Goal: Information Seeking & Learning: Learn about a topic

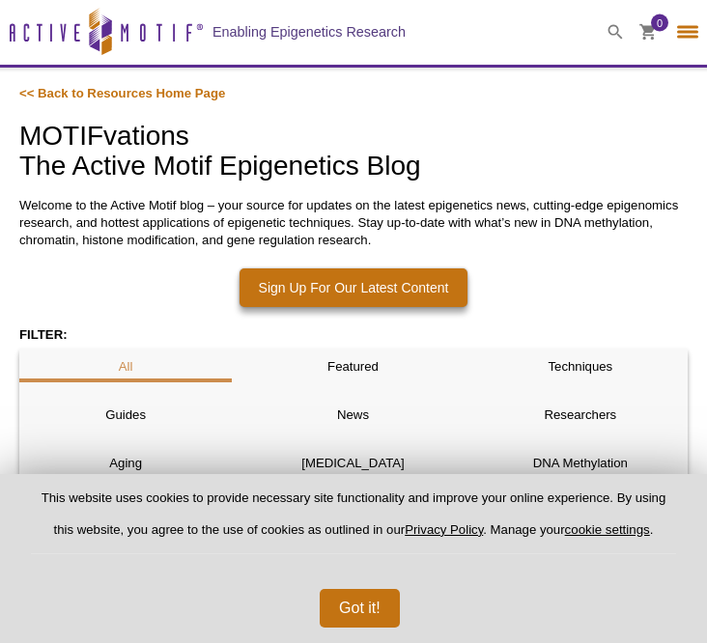
select select "[GEOGRAPHIC_DATA]"
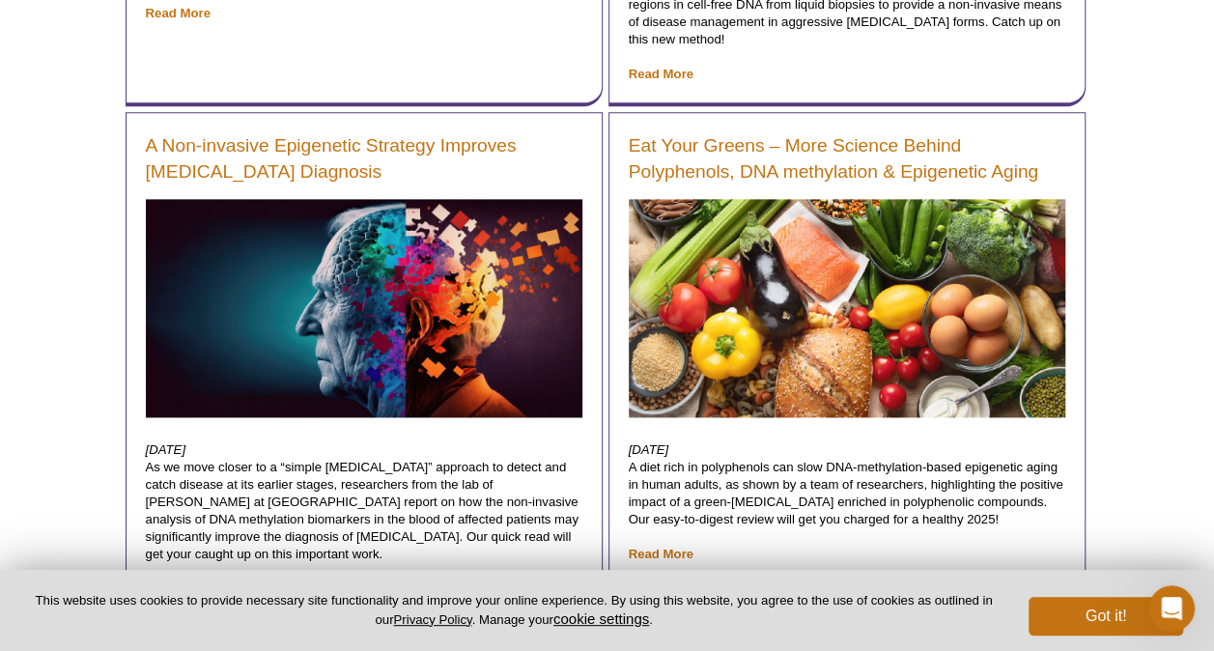
scroll to position [4850, 0]
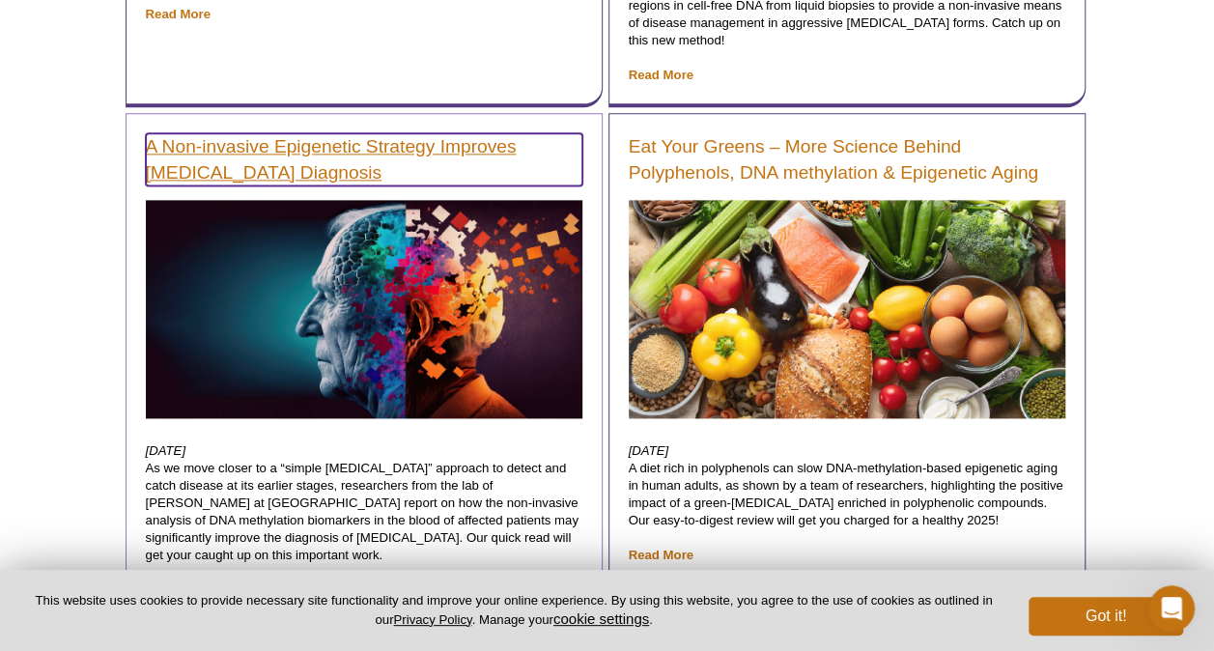
click at [406, 136] on link "A Non-invasive Epigenetic Strategy Improves [MEDICAL_DATA] Diagnosis" at bounding box center [364, 159] width 436 height 52
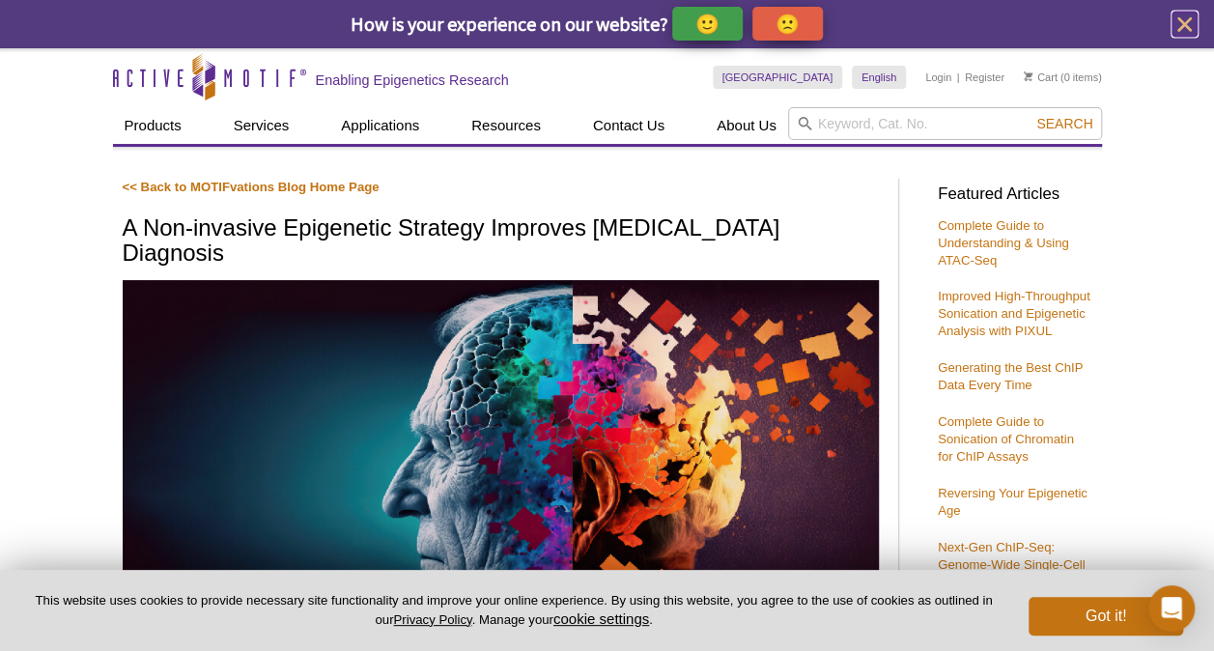
click at [1191, 33] on icon "close" at bounding box center [1184, 25] width 24 height 24
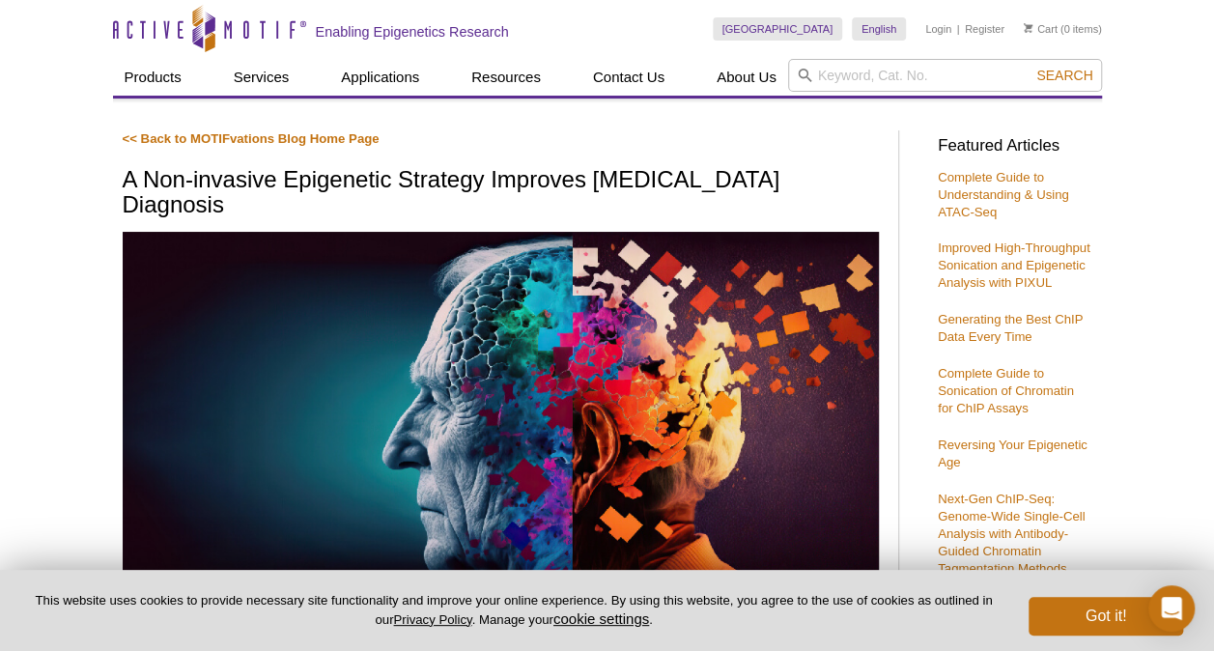
select select "[GEOGRAPHIC_DATA]"
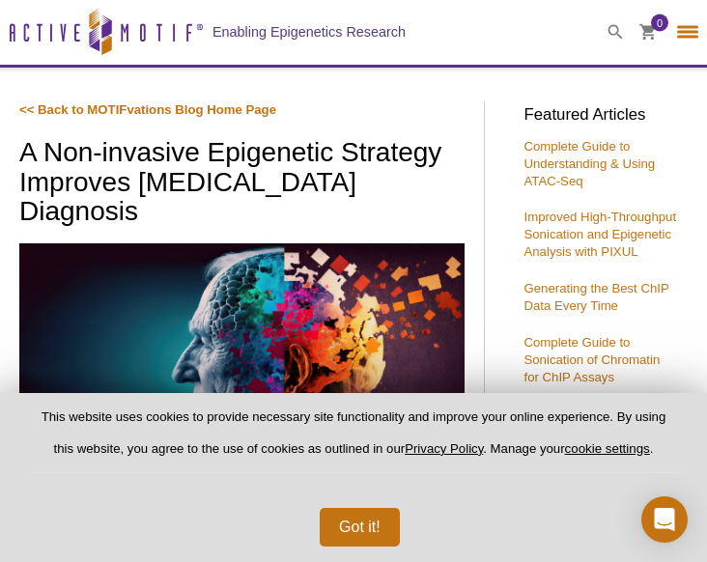
drag, startPoint x: 19, startPoint y: 152, endPoint x: 175, endPoint y: 220, distance: 169.9
click at [175, 220] on h1 "A Non-invasive Epigenetic Strategy Improves [MEDICAL_DATA] Diagnosis" at bounding box center [241, 184] width 445 height 92
copy h1 "A Non-invasive Epigenetic Strategy Improves [MEDICAL_DATA] Diagnosis"
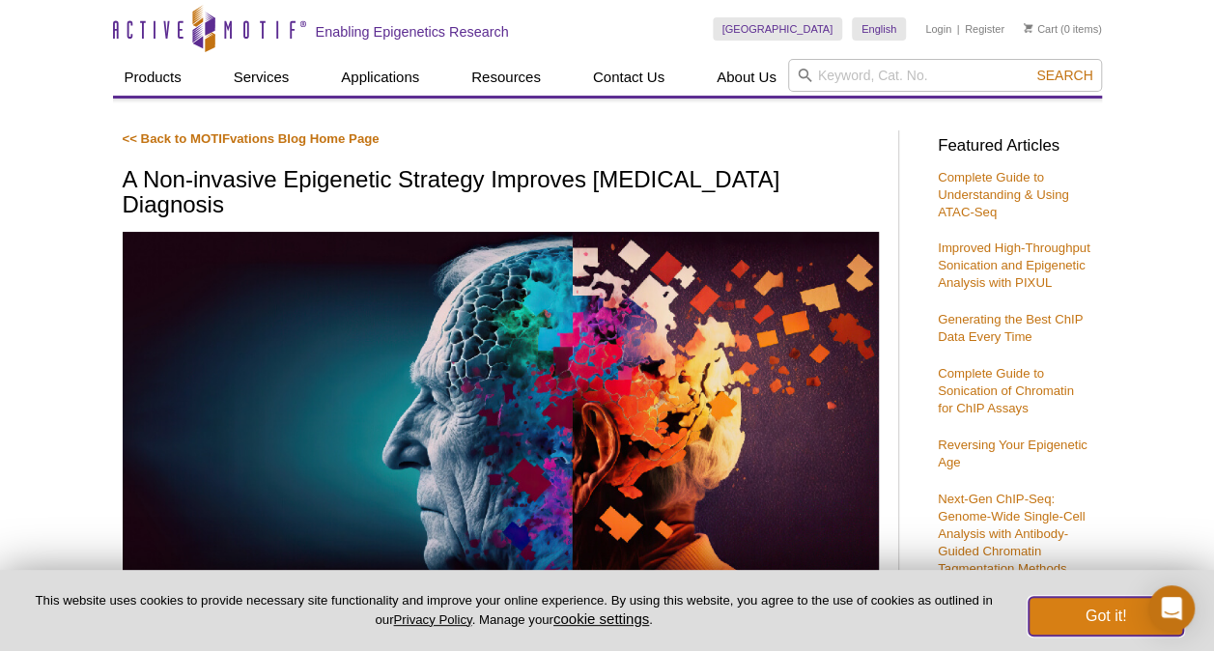
click at [1099, 622] on button "Got it!" at bounding box center [1105, 616] width 155 height 39
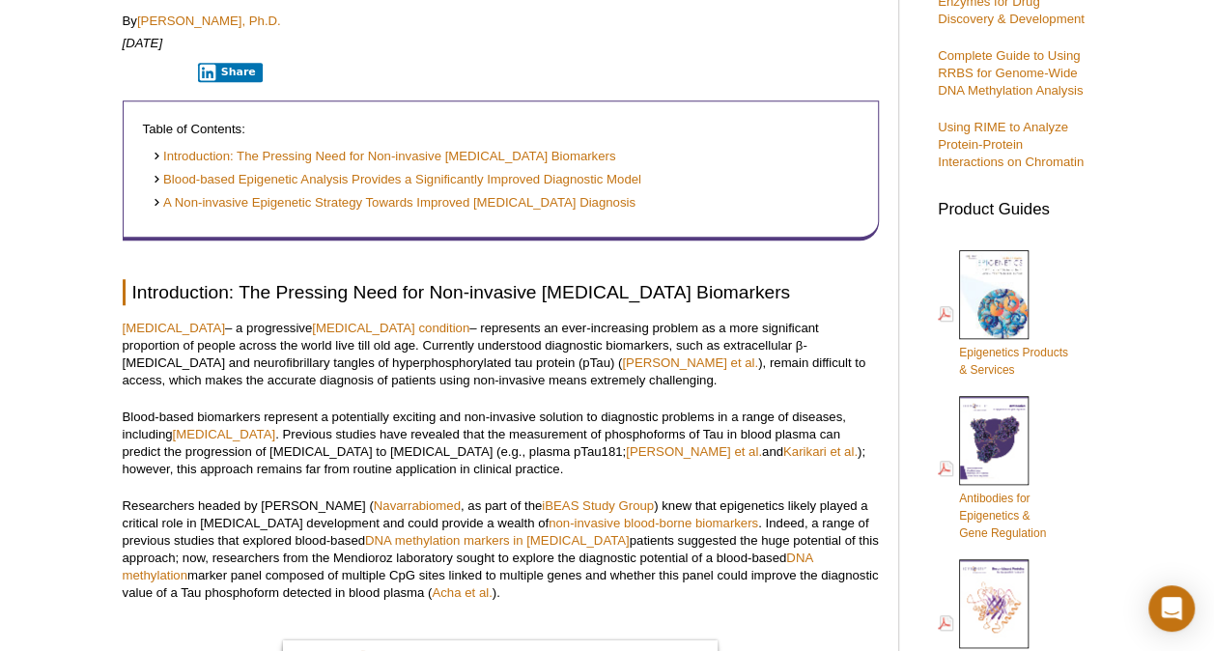
scroll to position [622, 0]
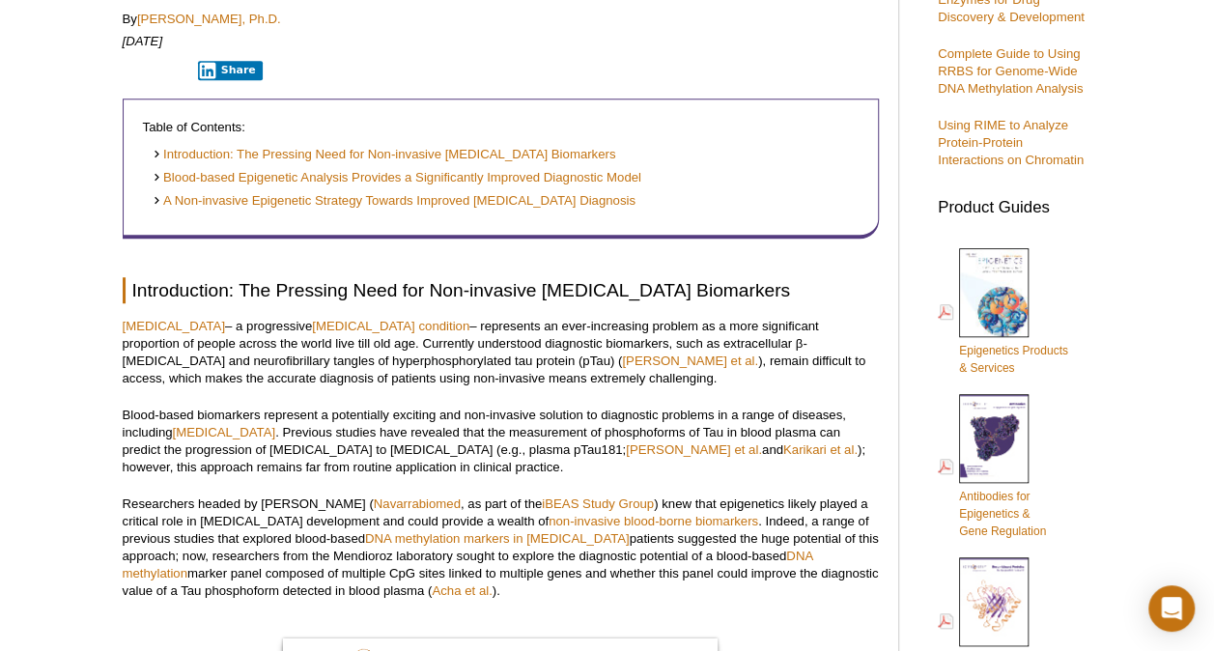
click at [736, 417] on p "Blood-based biomarkers represent a potentially exciting and non-invasive soluti…" at bounding box center [501, 442] width 756 height 70
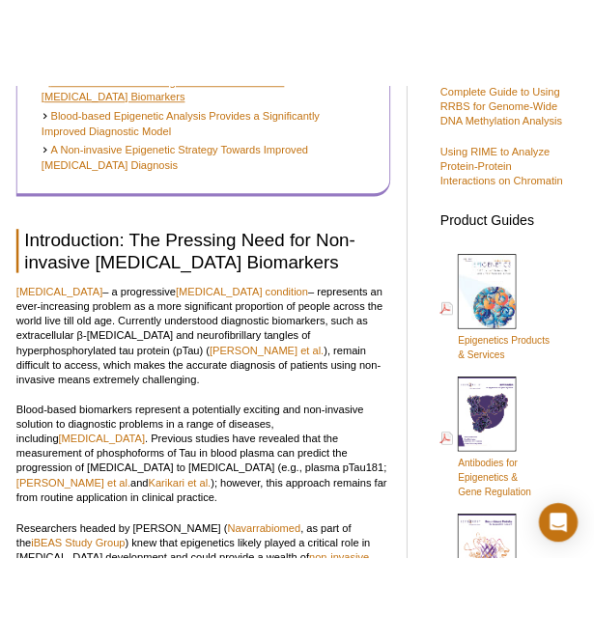
scroll to position [639, 0]
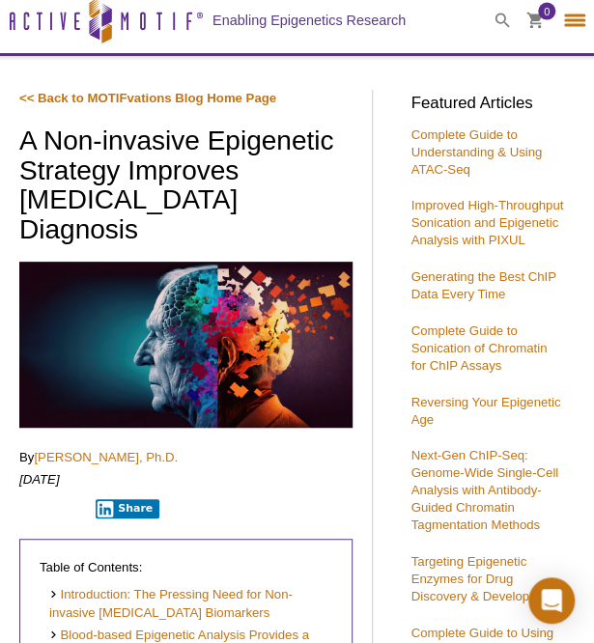
scroll to position [0, 0]
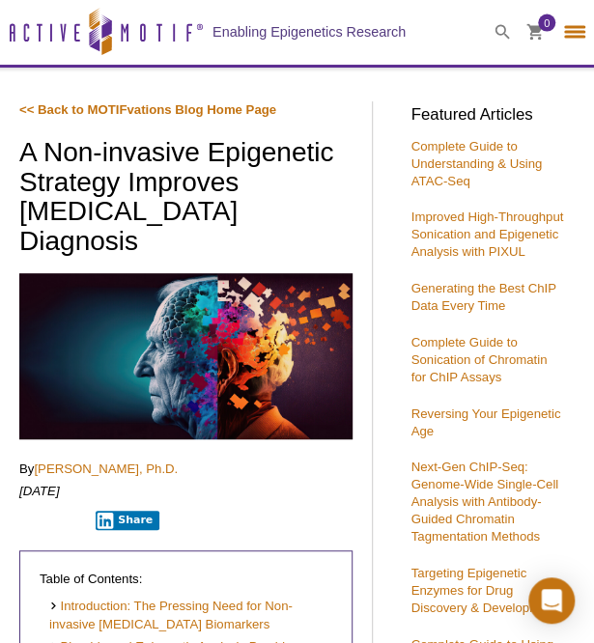
drag, startPoint x: 17, startPoint y: 146, endPoint x: 148, endPoint y: 244, distance: 163.4
copy h1 "A Non-invasive Epigenetic Strategy Improves [MEDICAL_DATA] Diagnosis"
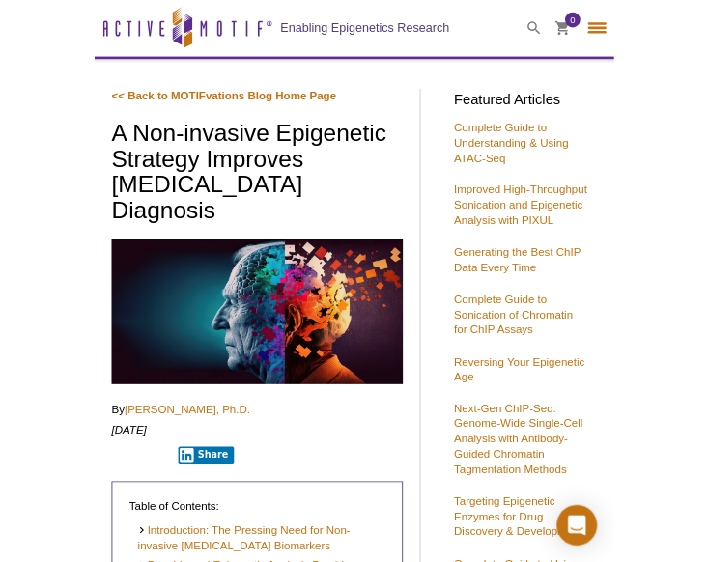
scroll to position [999, 0]
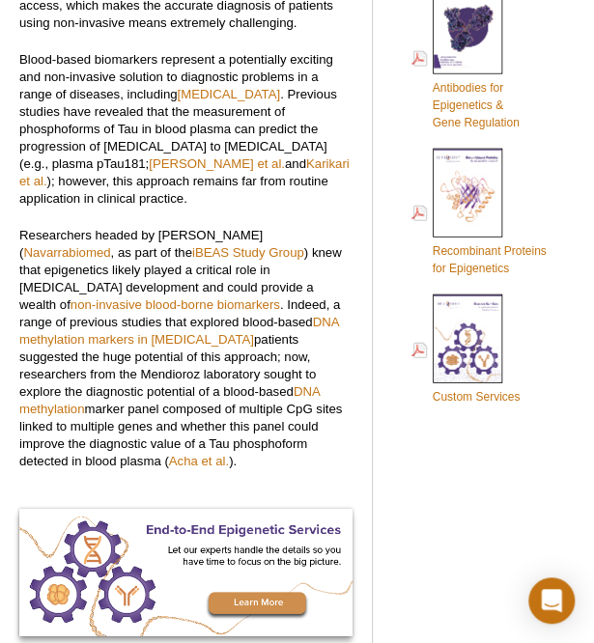
click at [261, 287] on p "Researchers headed by Maite Mendioroz ( Navarrabiomed , as part of the iBEAS St…" at bounding box center [185, 348] width 333 height 243
click at [562, 26] on div "Antibodies for Epigenetics & Gene Regulation" at bounding box center [488, 49] width 155 height 163
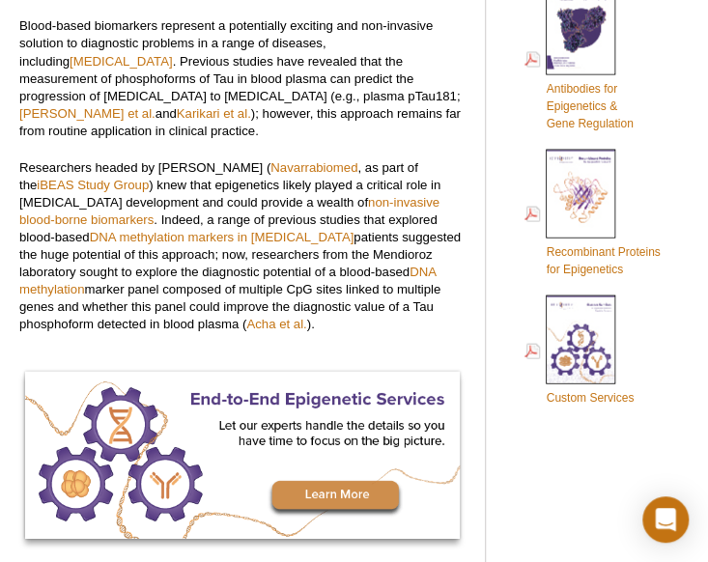
click at [454, 127] on p "Blood-based biomarkers represent a potentially exciting and non-invasive soluti…" at bounding box center [242, 78] width 446 height 122
click at [674, 36] on div "Antibodies for Epigenetics & Gene Regulation" at bounding box center [601, 49] width 155 height 163
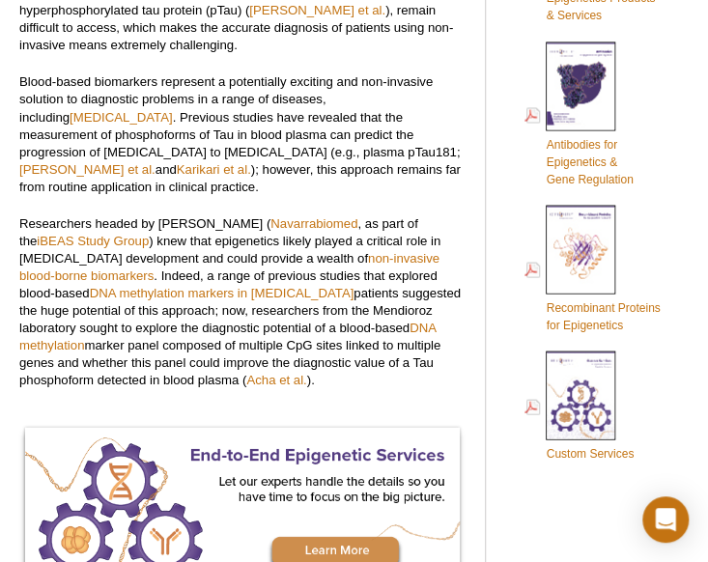
scroll to position [943, 0]
click at [417, 319] on p "Researchers headed by Maite Mendioroz ( Navarrabiomed , as part of the iBEAS St…" at bounding box center [242, 301] width 446 height 174
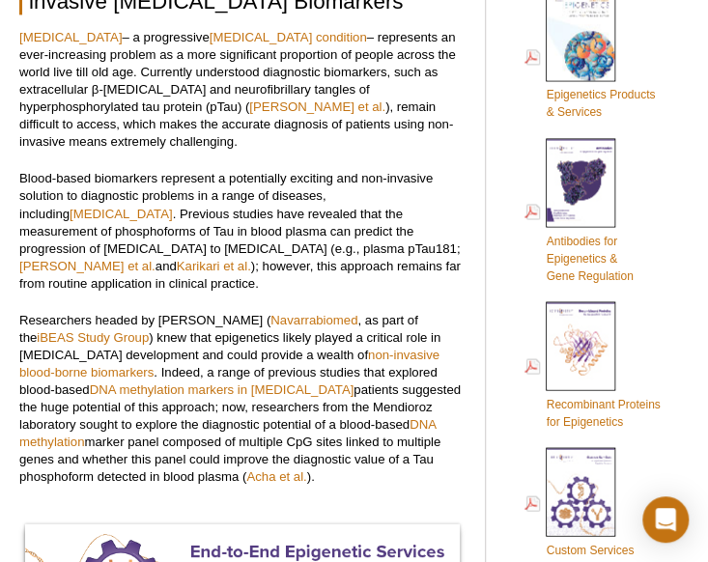
scroll to position [846, 0]
click at [432, 41] on p "Alzheimer's disease – a progressive neurodegenerative condition – represents an…" at bounding box center [242, 90] width 446 height 122
